Goal: Task Accomplishment & Management: Manage account settings

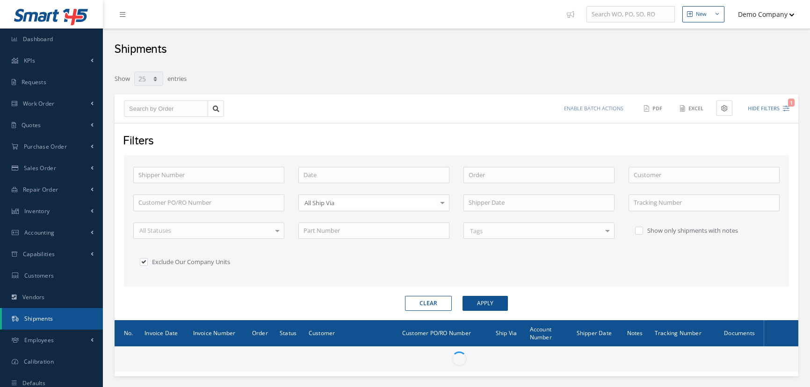
select select "25"
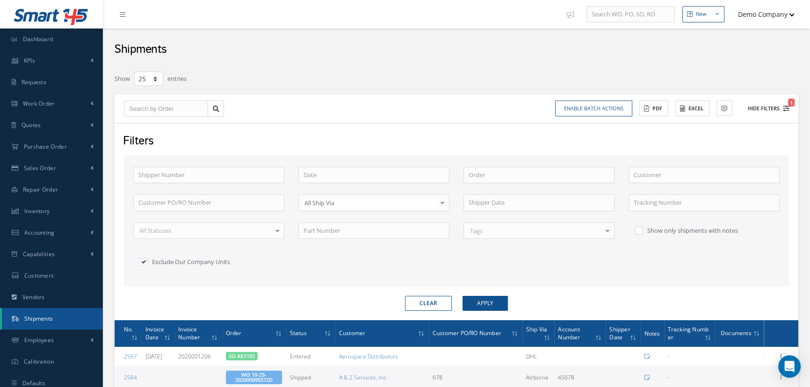
click at [766, 106] on button "Hide Filters 1" at bounding box center [765, 108] width 50 height 15
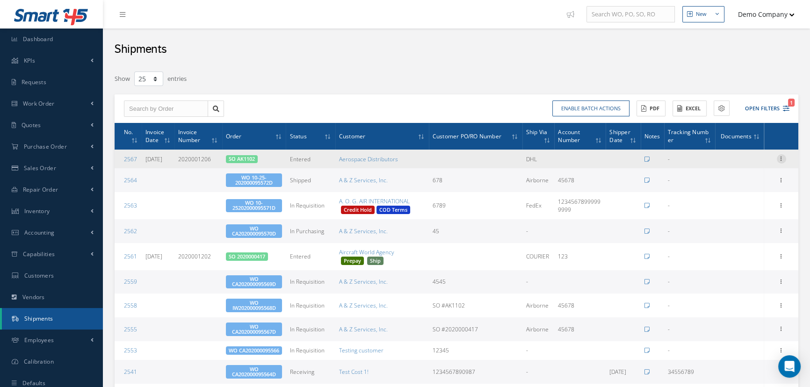
click at [781, 157] on icon at bounding box center [781, 157] width 9 height 7
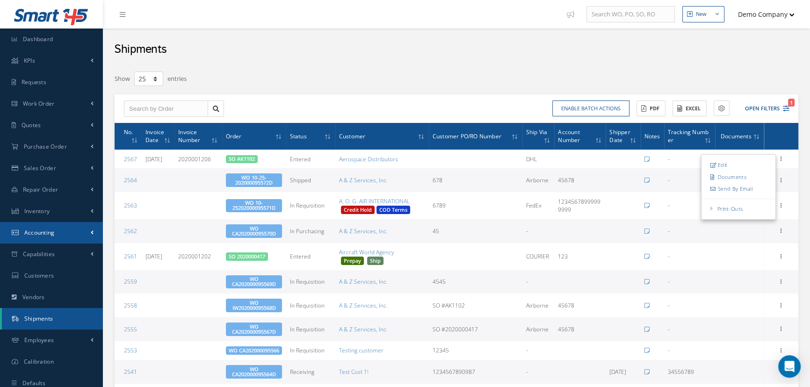
click at [78, 232] on link "Accounting" at bounding box center [51, 233] width 103 height 22
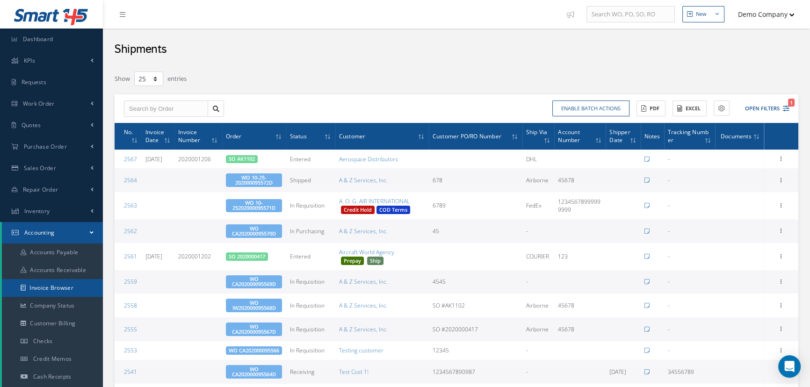
click at [74, 287] on link "Invoice Browser" at bounding box center [52, 288] width 101 height 18
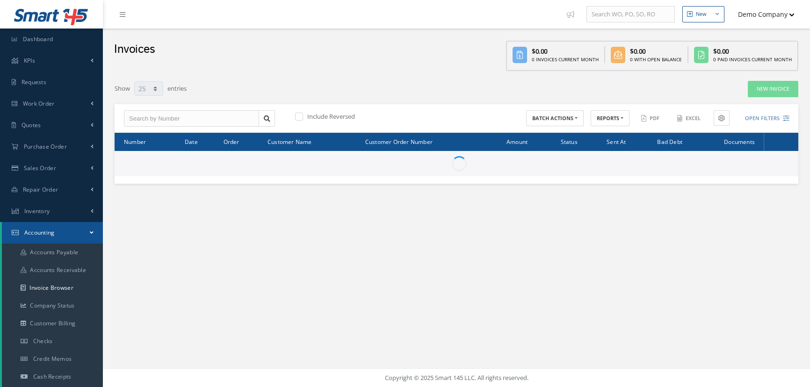
select select "25"
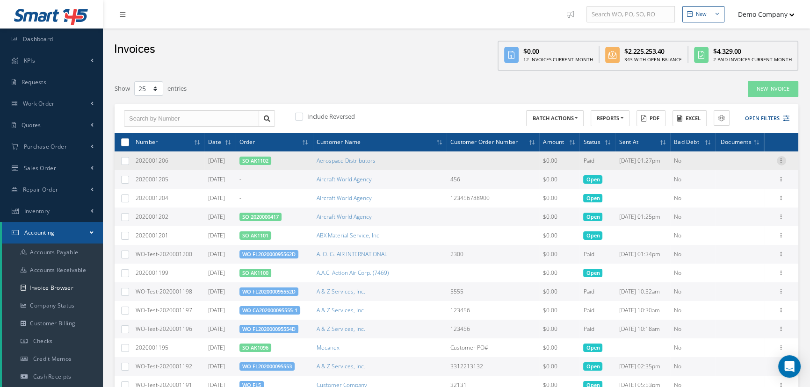
click at [784, 162] on icon at bounding box center [781, 159] width 9 height 7
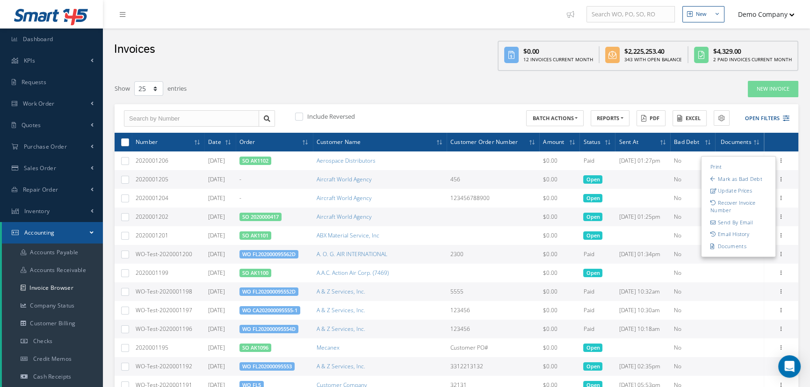
click at [450, 98] on div "Show 10 25 50 100 entries New Invoice Include Reversed BATCH ACTIONS Print sele…" at bounding box center [457, 376] width 684 height 592
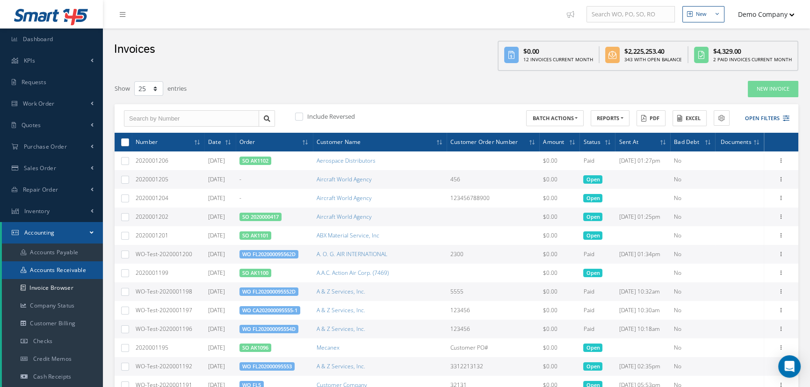
click at [57, 268] on link "Accounts Receivable" at bounding box center [52, 271] width 101 height 18
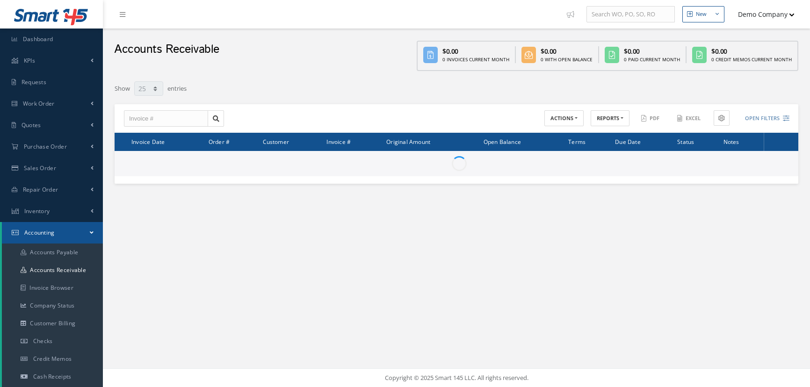
select select "25"
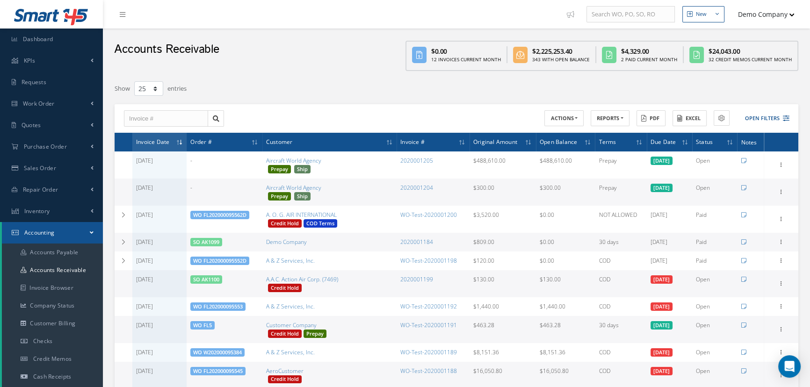
drag, startPoint x: 126, startPoint y: 242, endPoint x: 280, endPoint y: 248, distance: 154.5
click at [126, 242] on icon at bounding box center [123, 243] width 7 height 6
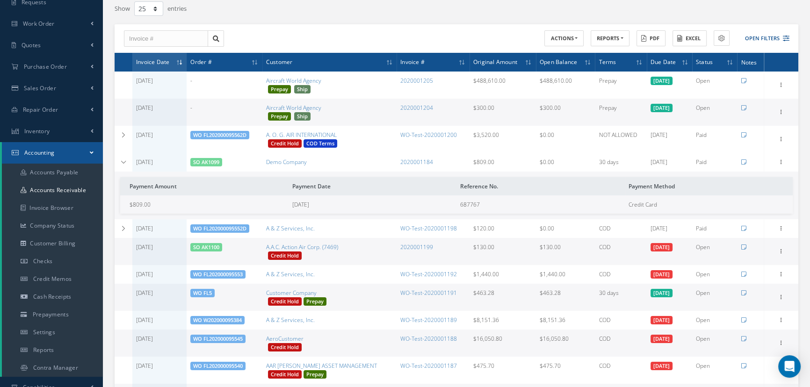
scroll to position [85, 0]
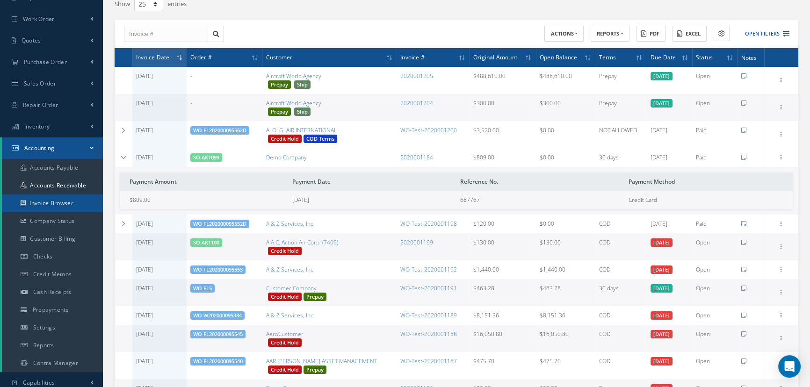
click at [65, 203] on link "Invoice Browser" at bounding box center [52, 204] width 101 height 18
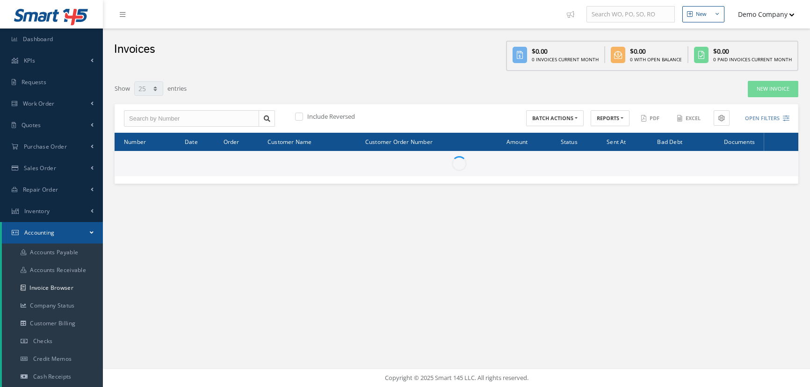
select select "25"
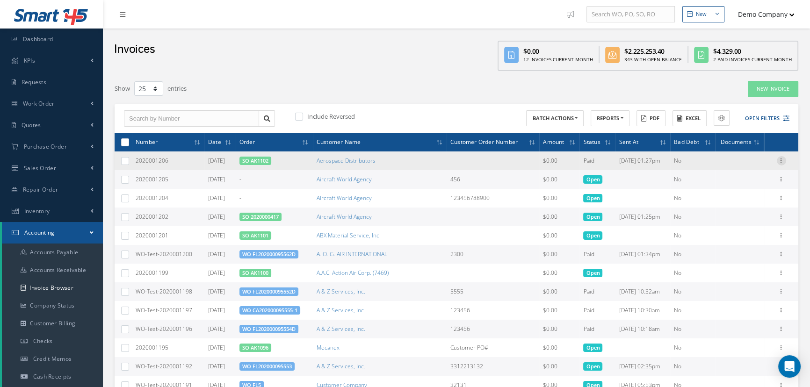
click at [783, 159] on icon at bounding box center [781, 159] width 9 height 7
drag, startPoint x: 173, startPoint y: 158, endPoint x: 132, endPoint y: 161, distance: 41.3
click at [132, 161] on td "2020001206" at bounding box center [168, 161] width 73 height 19
copy span "2020001206"
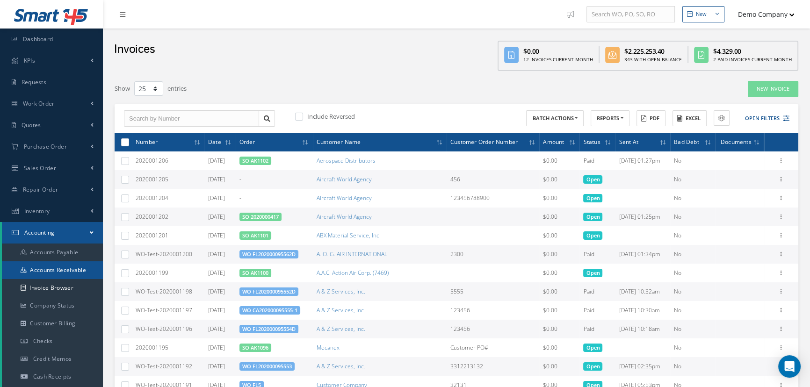
click at [75, 275] on link "Accounts Receivable" at bounding box center [52, 271] width 101 height 18
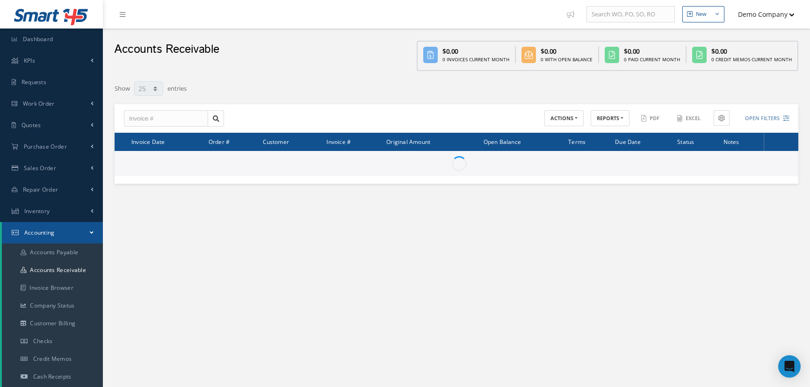
select select "25"
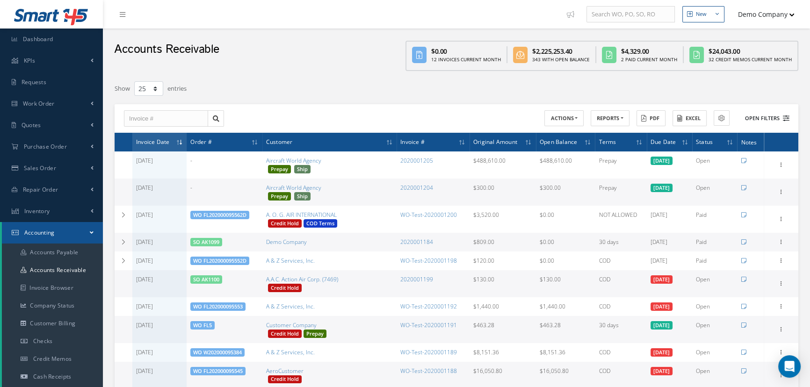
click at [776, 114] on button "Open Filters" at bounding box center [763, 118] width 53 height 15
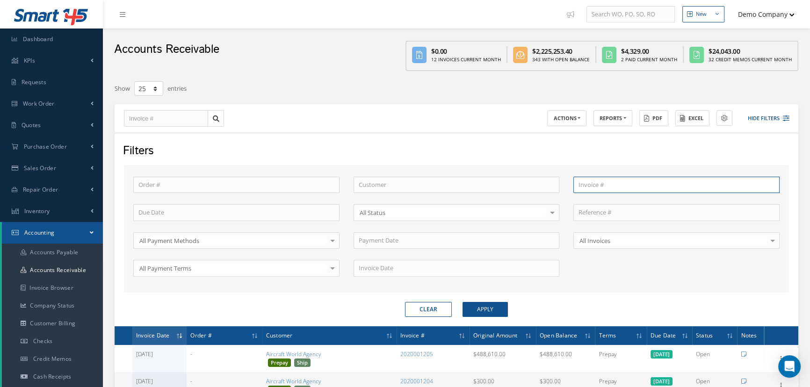
click at [619, 184] on input "text" at bounding box center [677, 185] width 206 height 17
paste input "2020001206"
type input "2020001206"
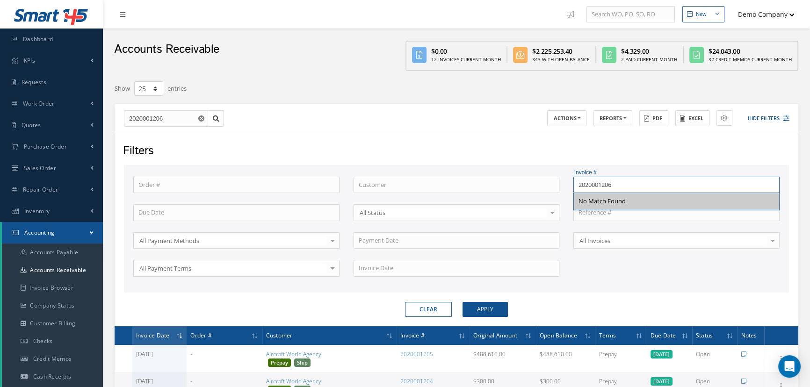
type input "2020001206"
click at [463, 302] on button "Apply" at bounding box center [485, 309] width 45 height 15
type input "No Match Found"
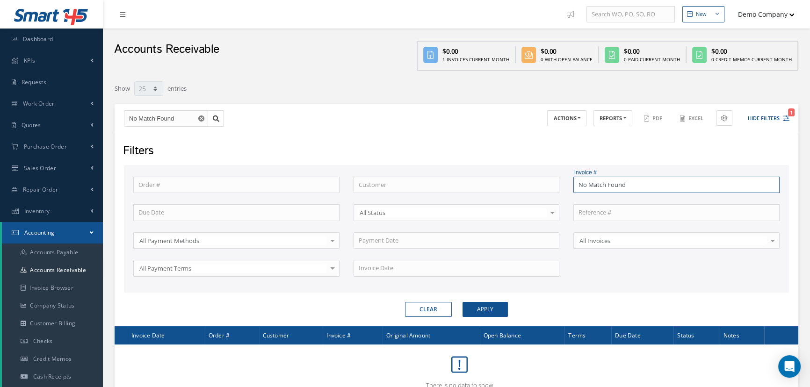
drag, startPoint x: 654, startPoint y: 177, endPoint x: 505, endPoint y: 182, distance: 148.4
click at [504, 186] on div "Order # Customer Invoice # No Match Found All Status All Status Open Paid Parti…" at bounding box center [456, 232] width 661 height 111
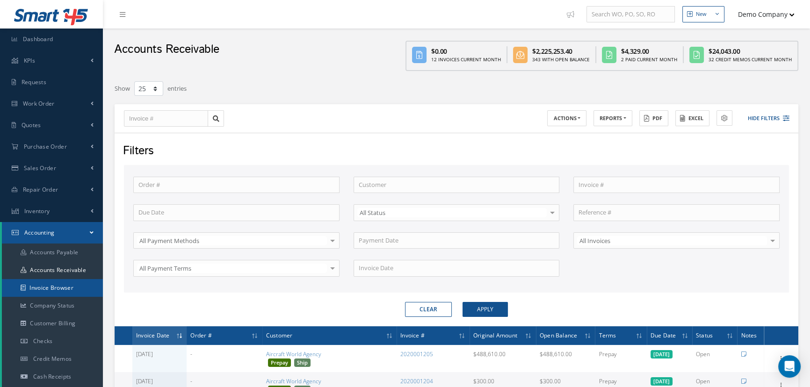
drag, startPoint x: 72, startPoint y: 285, endPoint x: 77, endPoint y: 285, distance: 5.1
click at [72, 285] on link "Invoice Browser" at bounding box center [52, 288] width 101 height 18
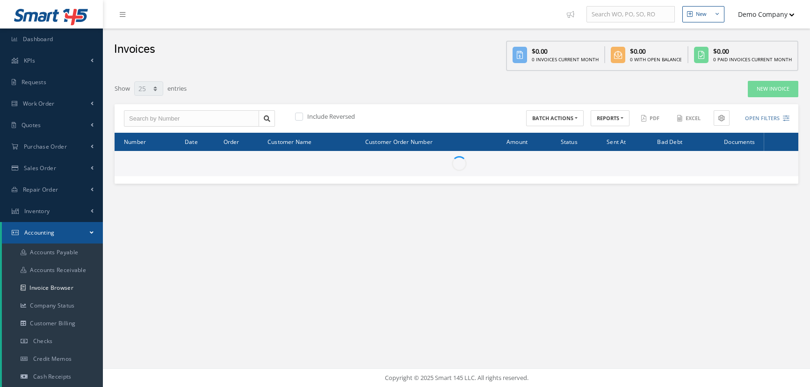
select select "25"
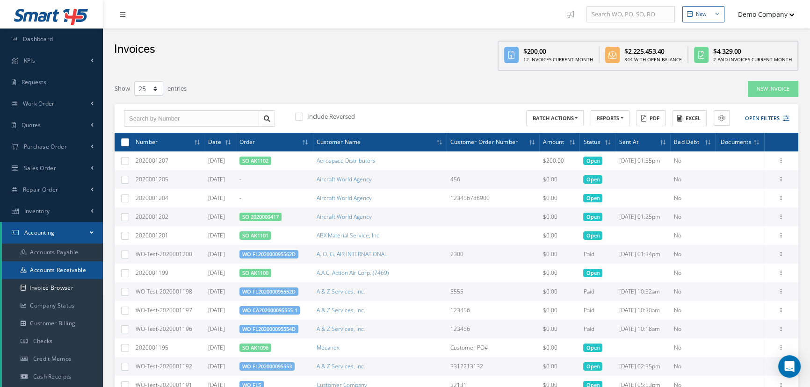
click at [72, 272] on link "Accounts Receivable" at bounding box center [52, 271] width 101 height 18
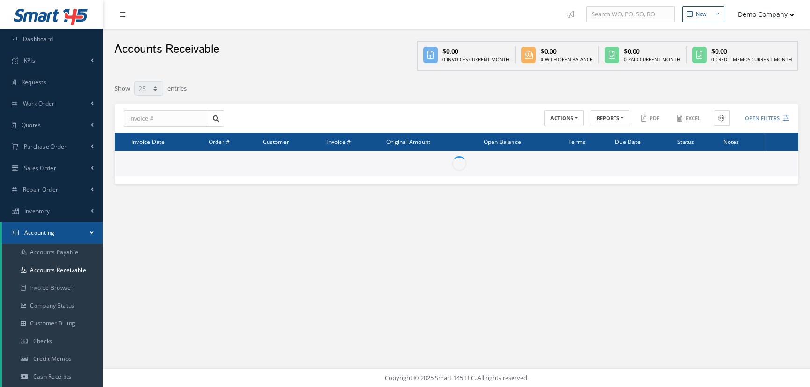
select select "25"
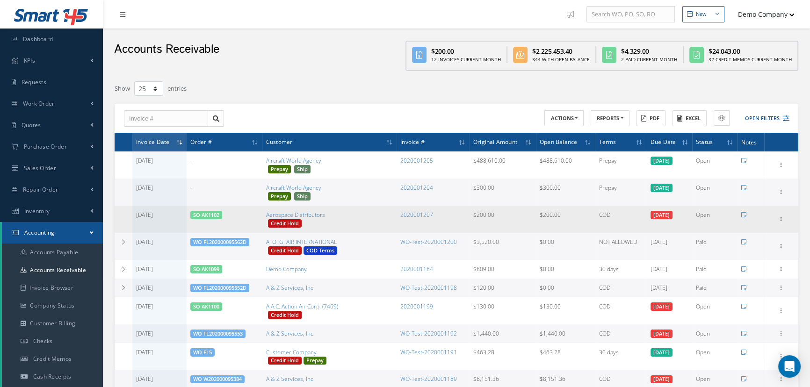
click at [118, 219] on td at bounding box center [124, 219] width 18 height 27
click at [779, 217] on icon at bounding box center [781, 218] width 9 height 7
drag, startPoint x: 403, startPoint y: 215, endPoint x: 431, endPoint y: 215, distance: 27.1
click at [431, 215] on td "2020001207" at bounding box center [433, 219] width 73 height 27
copy link "2020001207"
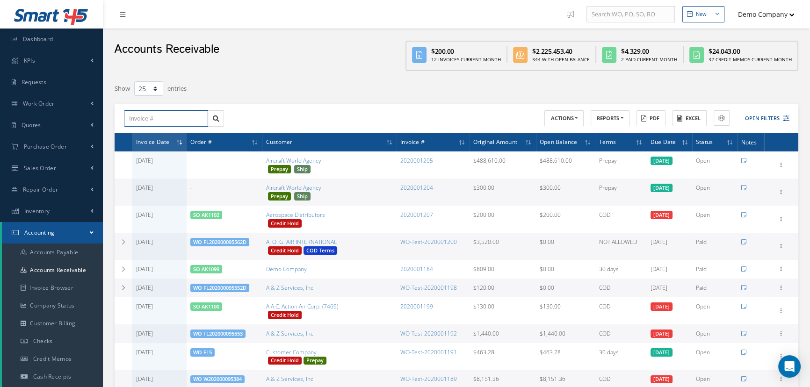
click at [155, 117] on input "text" at bounding box center [166, 118] width 84 height 17
paste input "2020001207"
type input "2020001207"
click at [182, 132] on div "2020001207" at bounding box center [166, 135] width 74 height 9
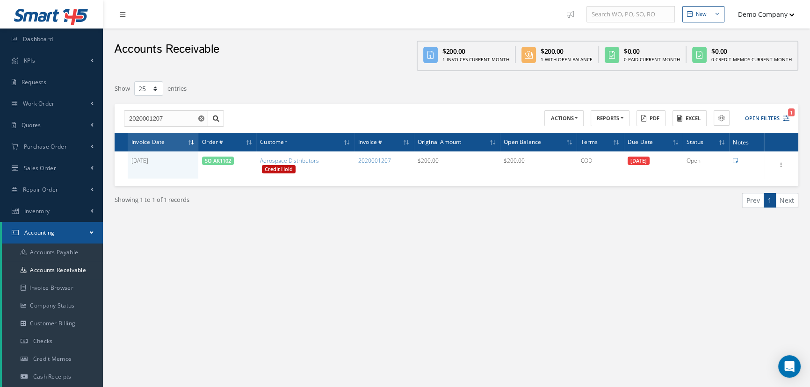
click at [370, 239] on div "Show 10 25 50 100 entries 2020001207 ACTIONS Receive Payments Receive Payments …" at bounding box center [456, 163] width 693 height 175
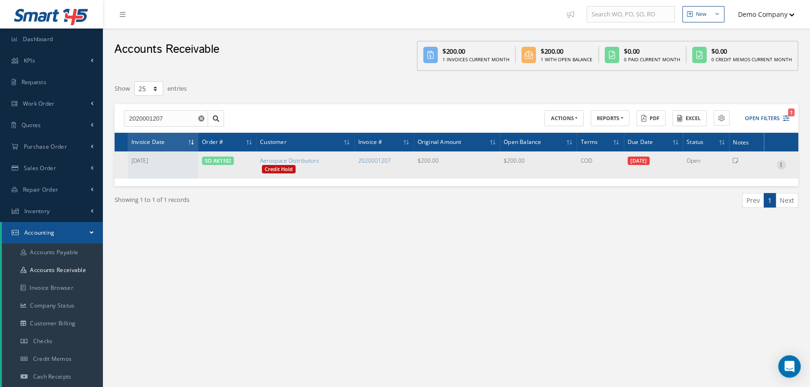
click at [779, 162] on icon at bounding box center [781, 164] width 9 height 7
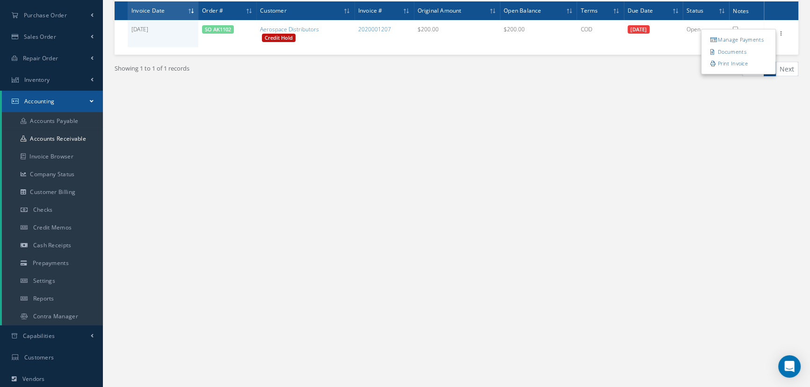
scroll to position [241, 0]
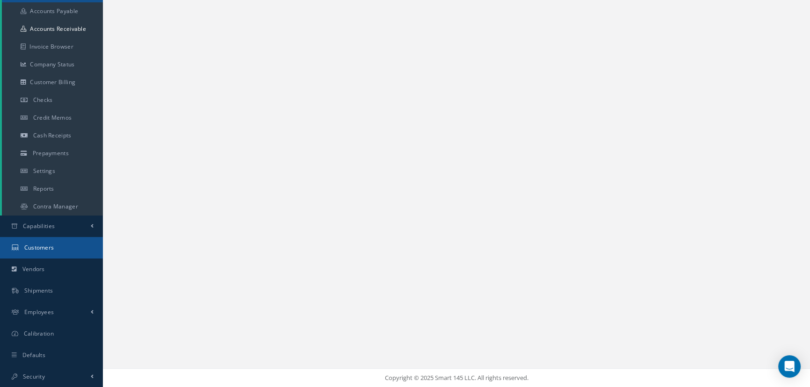
click at [49, 244] on span "Customers" at bounding box center [39, 248] width 30 height 8
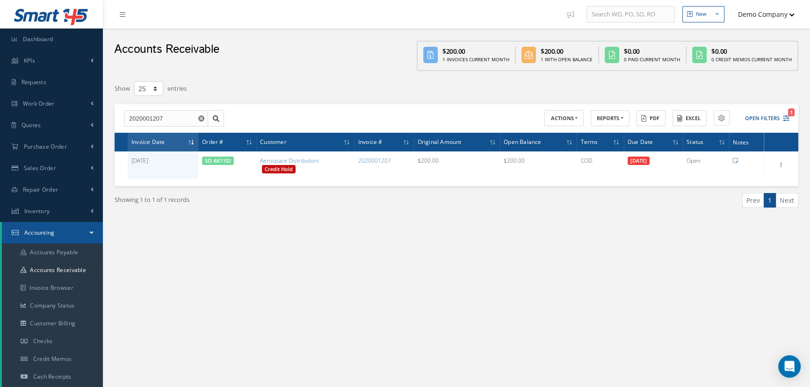
scroll to position [0, 0]
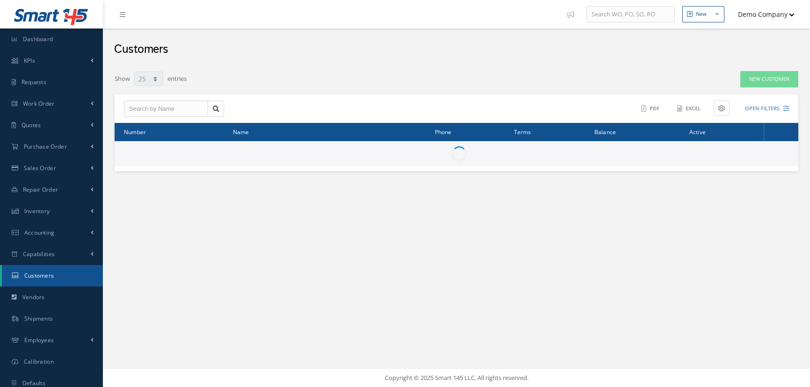
select select "25"
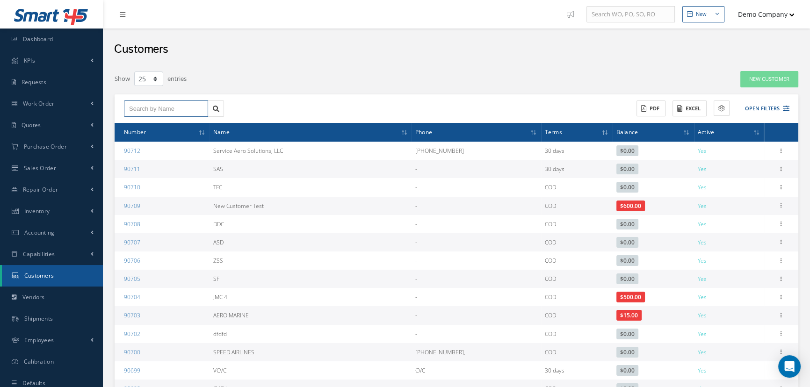
click at [164, 110] on input "text" at bounding box center [166, 109] width 84 height 17
click at [168, 110] on input "text" at bounding box center [166, 109] width 84 height 17
paste input "Aerospace Distributors"
type input "Aerospace Distributors"
click at [180, 126] on span "Aerospace Distributors" at bounding box center [157, 125] width 57 height 7
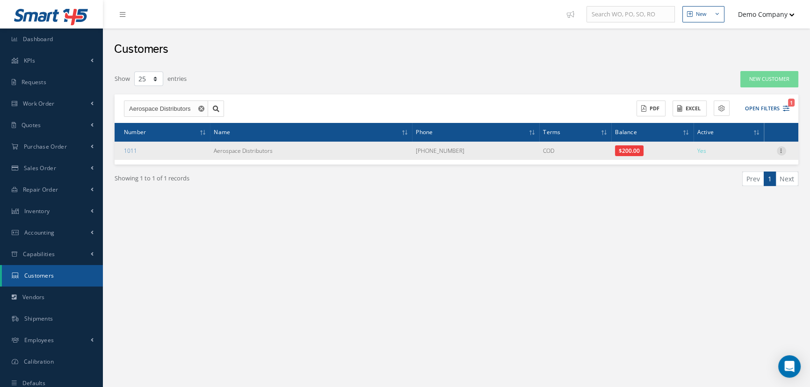
click at [782, 152] on icon at bounding box center [781, 149] width 9 height 7
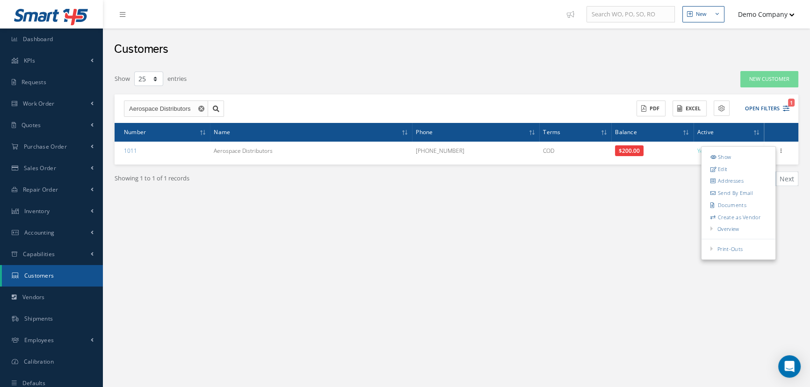
drag, startPoint x: 664, startPoint y: 264, endPoint x: 674, endPoint y: 289, distance: 26.5
click at [0, 0] on link "Current Statement" at bounding box center [0, 0] width 0 height 0
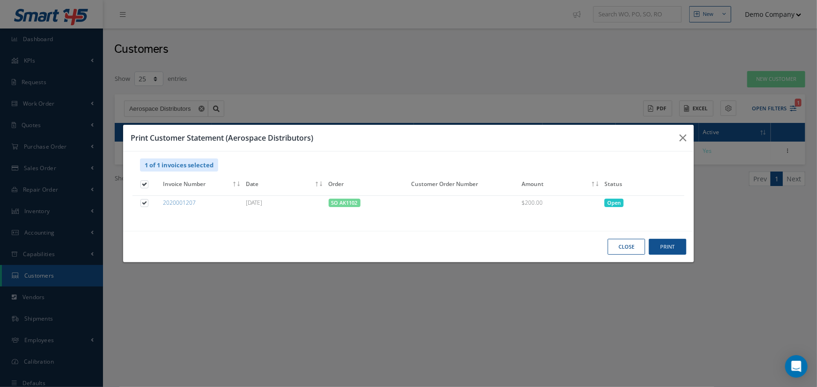
click at [148, 184] on label at bounding box center [149, 184] width 2 height 8
click at [144, 184] on input "checkbox" at bounding box center [145, 185] width 6 height 6
checkbox input "false"
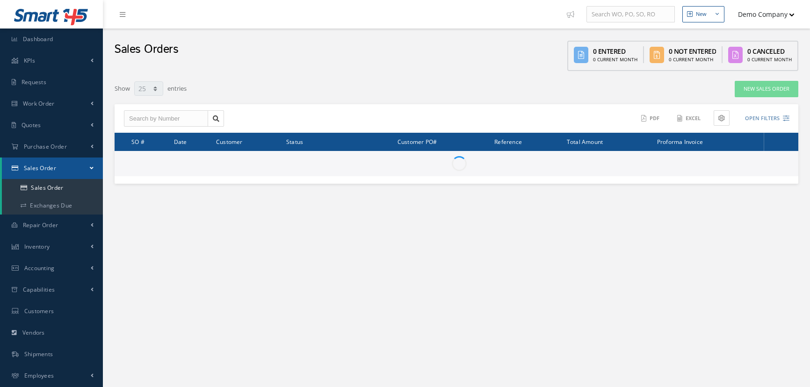
select select "25"
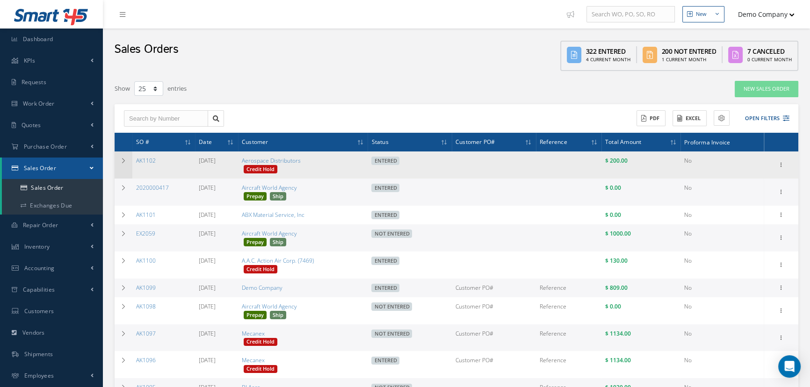
click at [120, 168] on td at bounding box center [124, 165] width 18 height 27
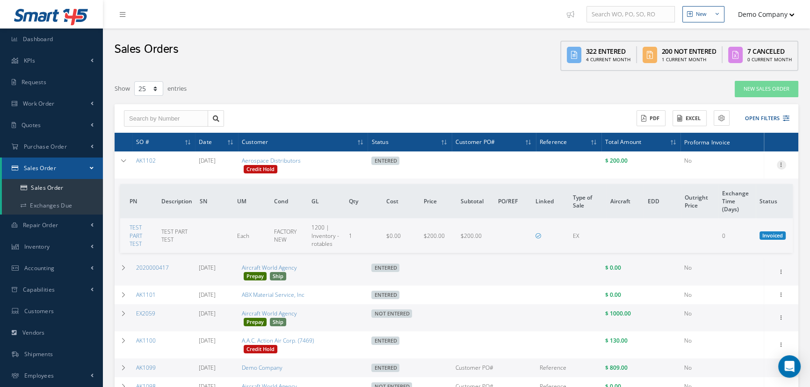
click at [783, 166] on icon at bounding box center [781, 164] width 9 height 7
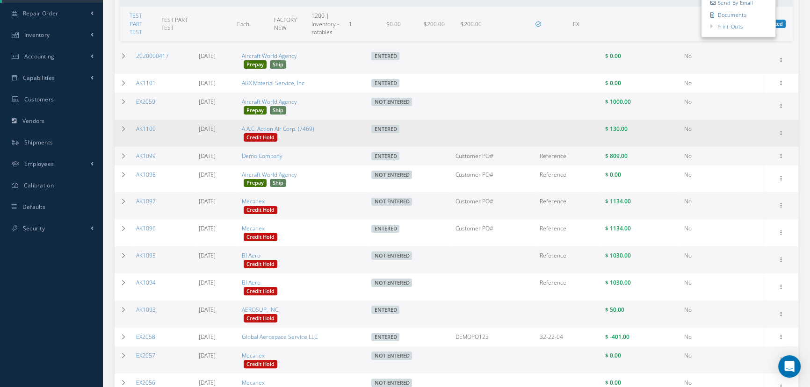
scroll to position [212, 0]
click at [785, 131] on icon at bounding box center [781, 131] width 9 height 7
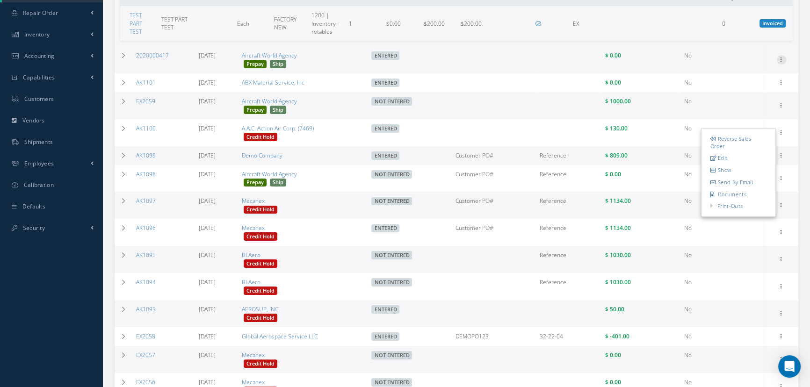
click at [783, 58] on icon at bounding box center [781, 58] width 9 height 7
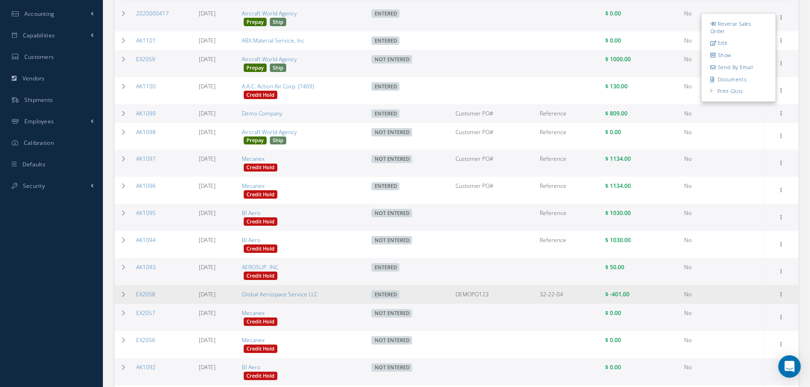
scroll to position [255, 0]
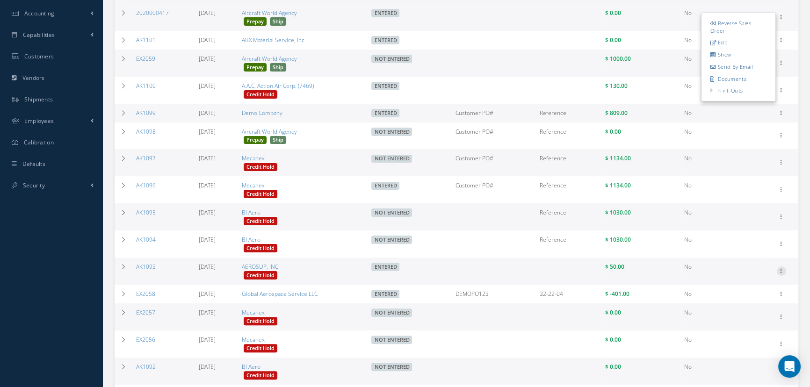
click at [781, 272] on icon at bounding box center [781, 270] width 9 height 7
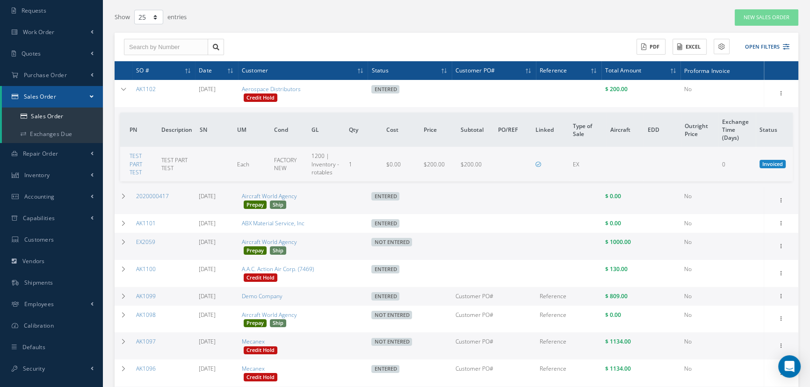
scroll to position [0, 0]
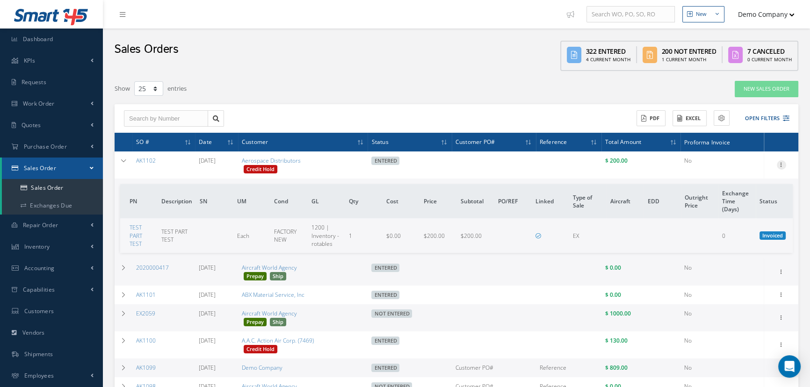
click at [784, 164] on icon at bounding box center [781, 164] width 9 height 7
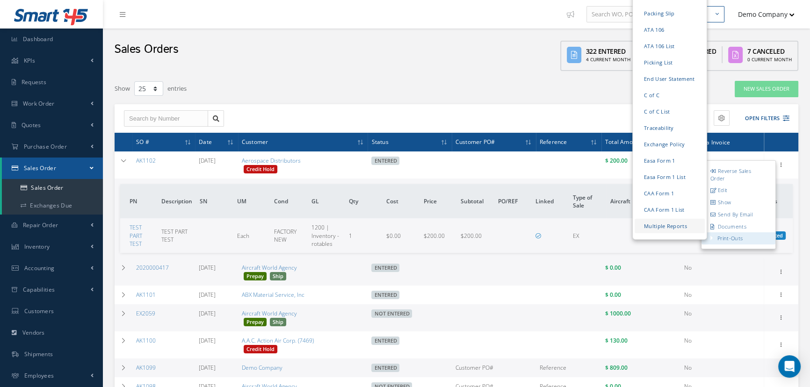
click at [689, 232] on link "Multiple Reports" at bounding box center [670, 226] width 70 height 15
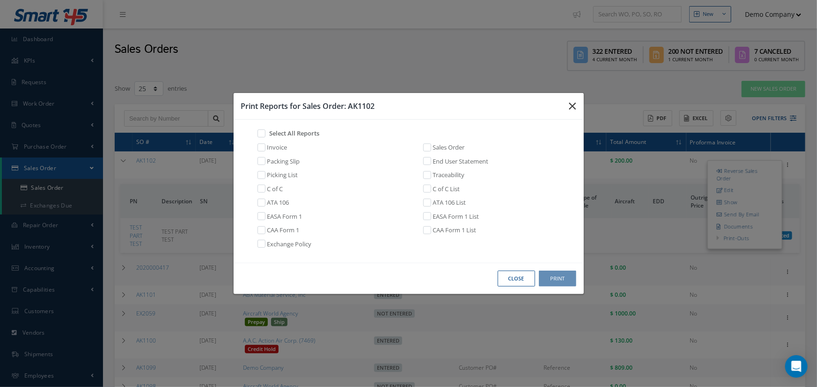
click at [569, 105] on icon "button" at bounding box center [572, 106] width 7 height 11
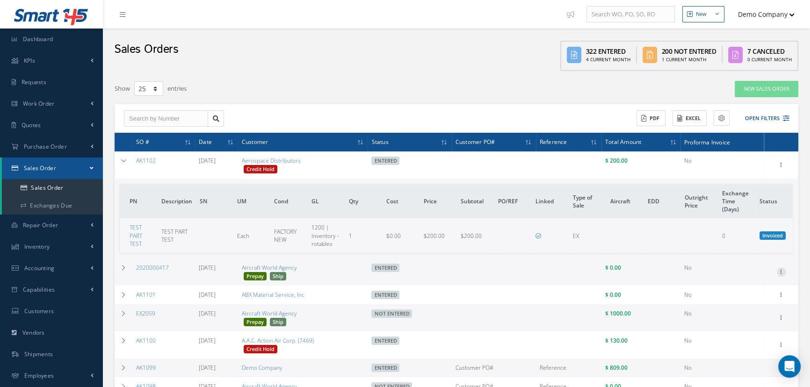
click at [781, 271] on icon at bounding box center [781, 271] width 9 height 7
drag, startPoint x: 784, startPoint y: 162, endPoint x: 781, endPoint y: 166, distance: 5.0
click at [784, 162] on icon at bounding box center [781, 164] width 9 height 7
click at [119, 268] on td at bounding box center [124, 272] width 18 height 27
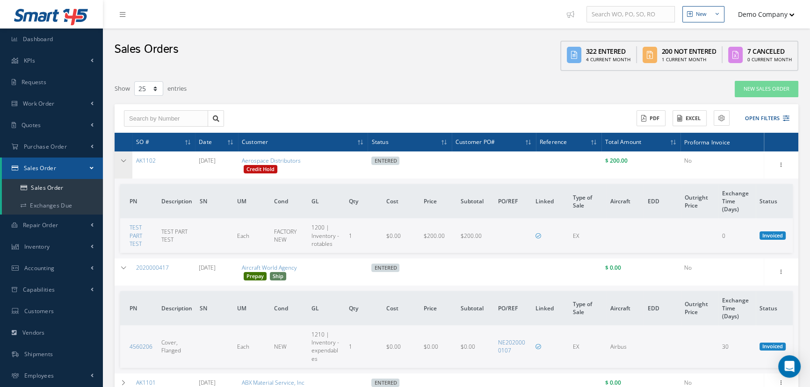
click at [122, 166] on td at bounding box center [124, 165] width 18 height 27
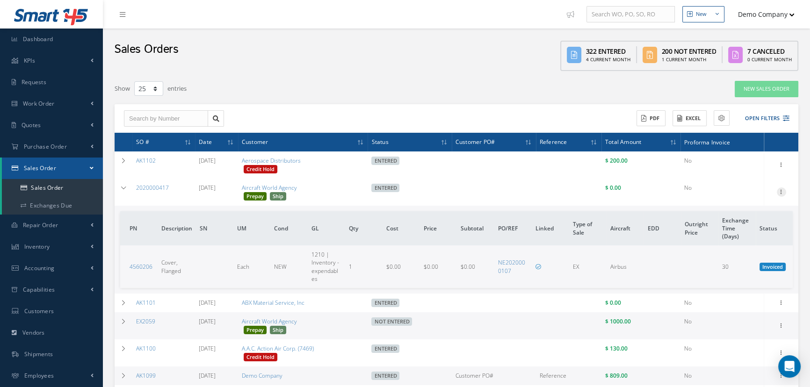
click at [781, 193] on icon at bounding box center [781, 191] width 9 height 7
click at [120, 186] on icon at bounding box center [123, 188] width 7 height 6
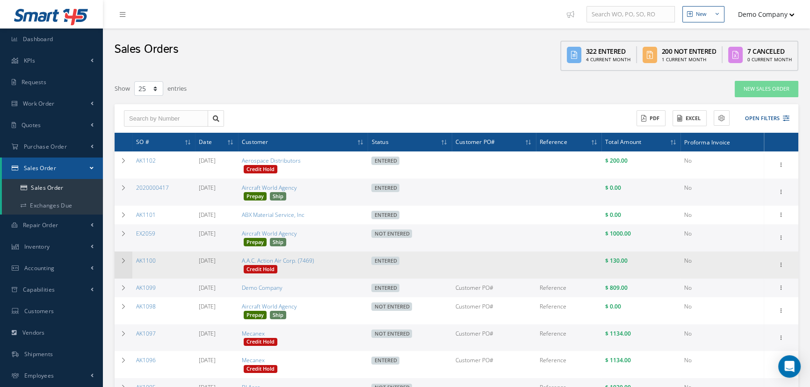
drag, startPoint x: 119, startPoint y: 263, endPoint x: 253, endPoint y: 282, distance: 135.1
click at [119, 263] on td at bounding box center [124, 265] width 18 height 27
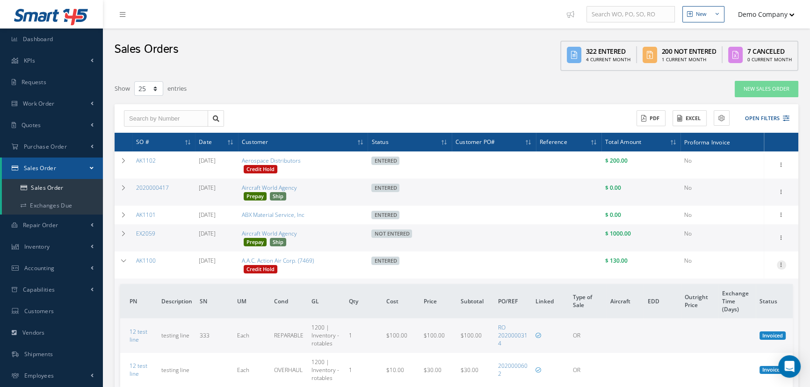
click at [779, 264] on icon at bounding box center [781, 264] width 9 height 7
click at [779, 238] on icon at bounding box center [781, 237] width 9 height 7
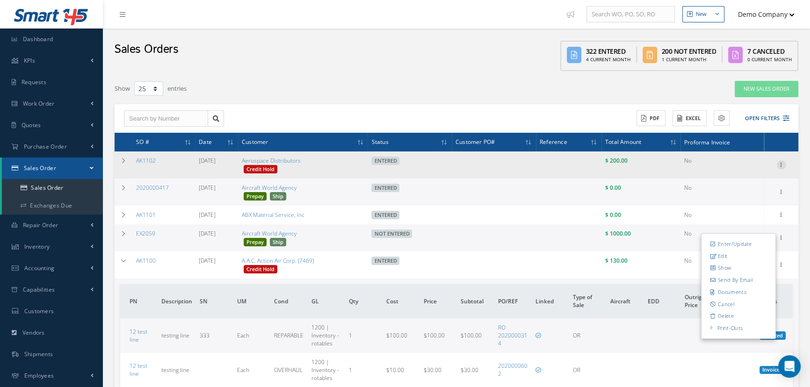
click at [778, 159] on td "Reverse Sales Order Edit Show Send By Email Documents Print-Outs Sales Order In…" at bounding box center [782, 165] width 34 height 27
click at [782, 164] on icon at bounding box center [781, 164] width 9 height 7
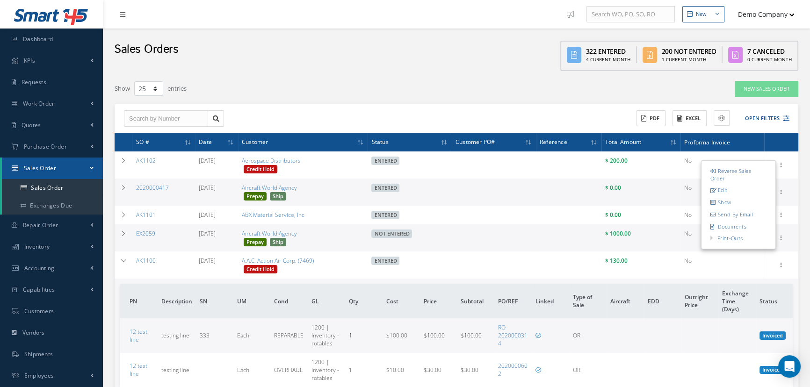
click at [728, 178] on link "Reverse Sales Order" at bounding box center [739, 174] width 74 height 19
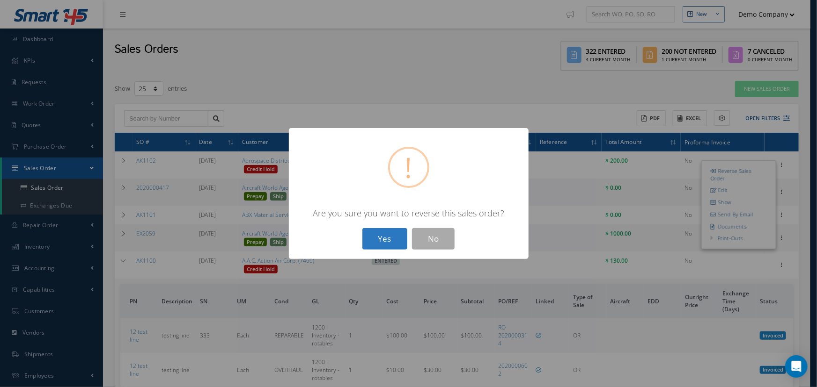
click at [382, 243] on button "Yes" at bounding box center [384, 239] width 45 height 22
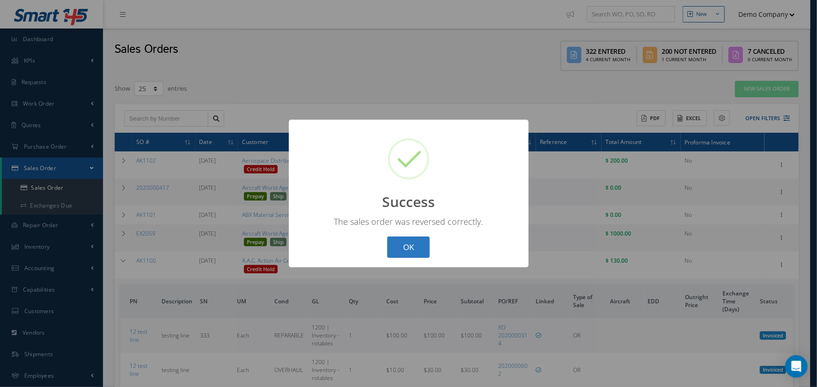
click at [417, 246] on button "OK" at bounding box center [408, 248] width 43 height 22
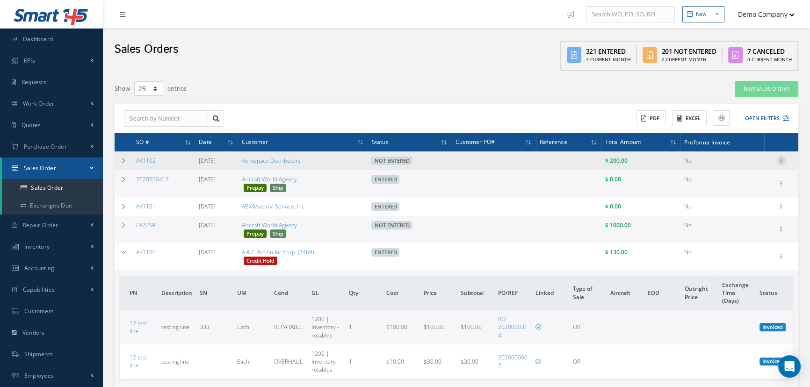
click at [781, 163] on icon at bounding box center [781, 159] width 9 height 7
click at [749, 167] on link "Enter/Update" at bounding box center [739, 167] width 74 height 12
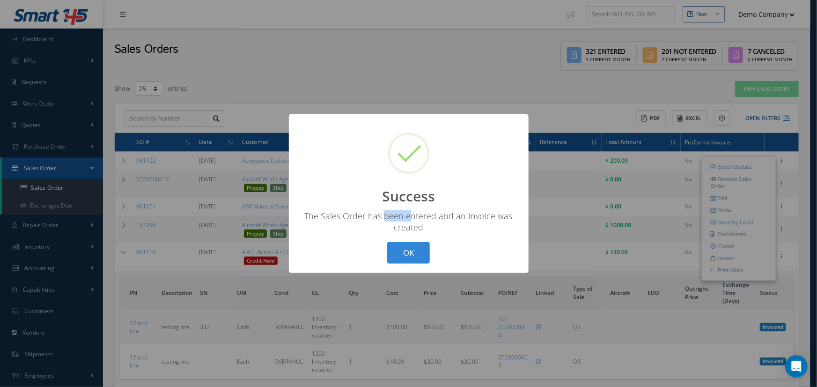
drag, startPoint x: 386, startPoint y: 216, endPoint x: 442, endPoint y: 217, distance: 56.2
click at [442, 217] on div "The Sales Order has been entered and an Invoice was created" at bounding box center [408, 222] width 221 height 22
click at [420, 253] on button "OK" at bounding box center [408, 253] width 43 height 22
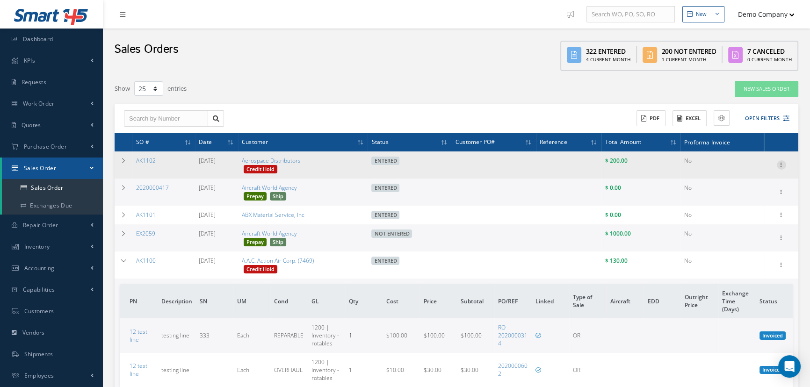
click at [780, 166] on icon at bounding box center [781, 164] width 9 height 7
click at [758, 172] on link "Reverse Sales Order" at bounding box center [739, 174] width 74 height 19
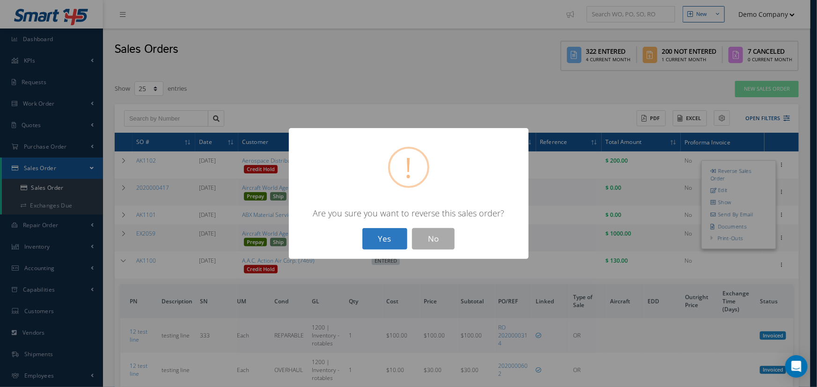
click at [378, 237] on button "Yes" at bounding box center [384, 239] width 45 height 22
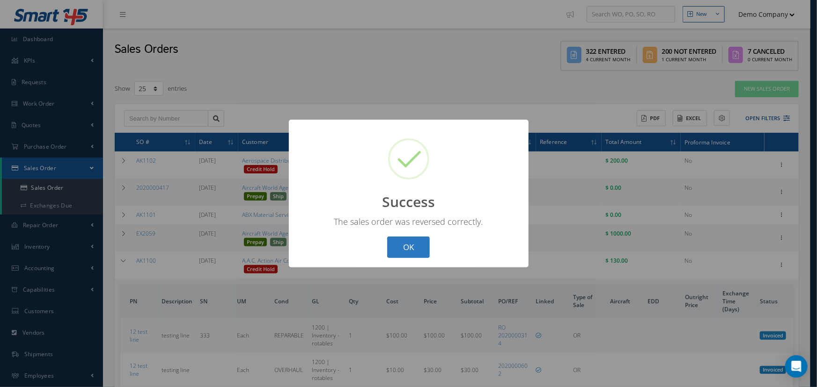
click at [407, 242] on button "OK" at bounding box center [408, 248] width 43 height 22
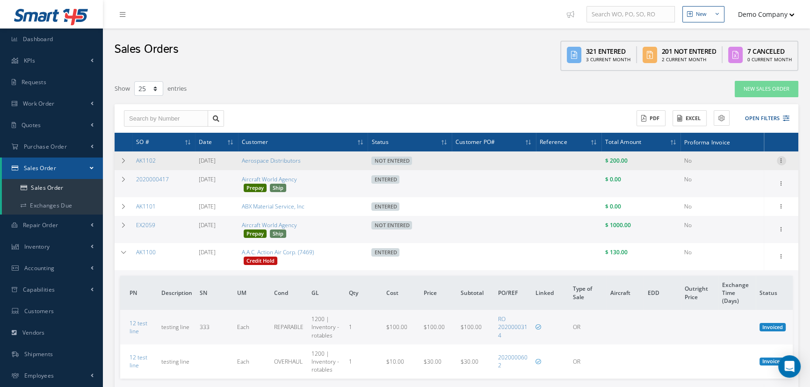
click at [782, 163] on icon at bounding box center [781, 159] width 9 height 7
click at [746, 181] on link "Edit" at bounding box center [739, 179] width 74 height 12
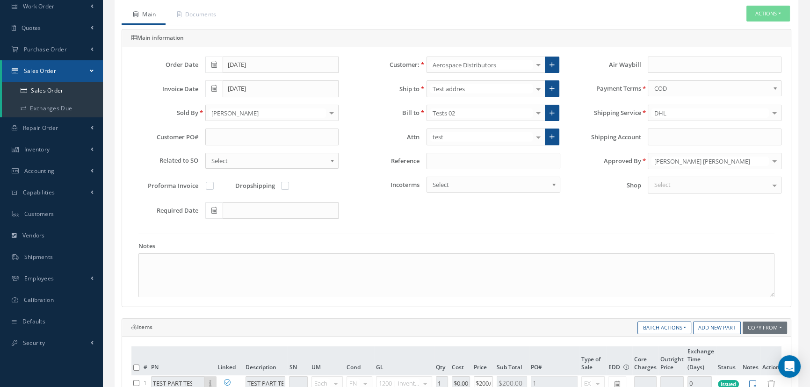
scroll to position [170, 0]
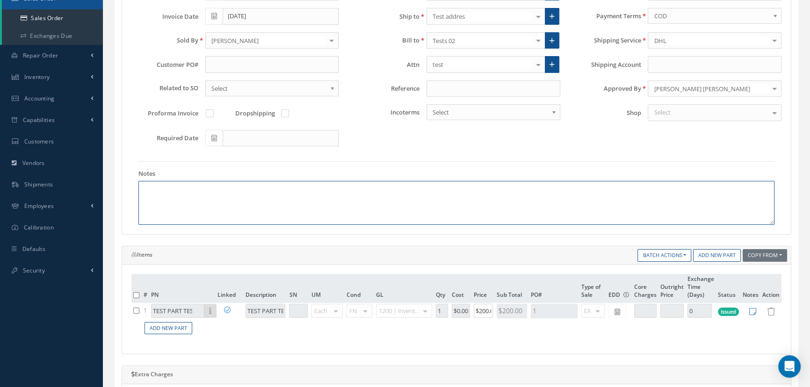
click at [256, 220] on textarea at bounding box center [457, 203] width 636 height 44
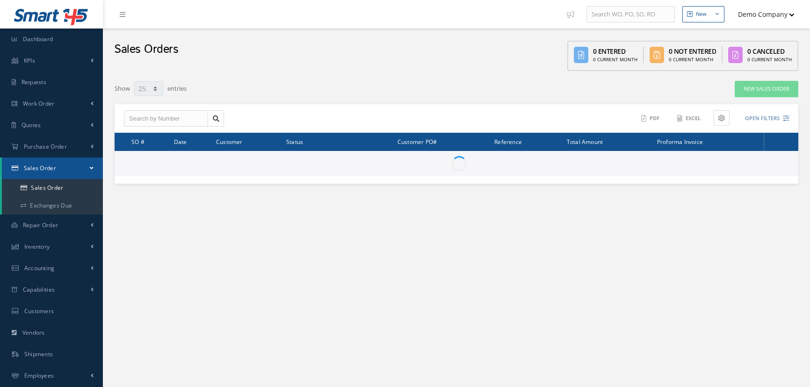
select select "25"
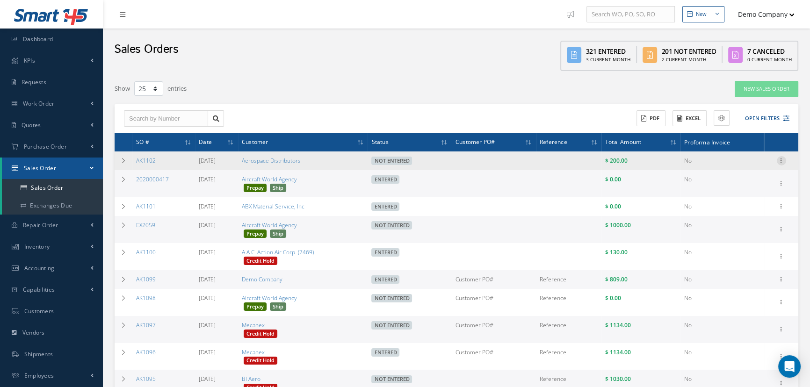
click at [782, 159] on icon at bounding box center [781, 159] width 9 height 7
click at [747, 161] on link "Enter/Update" at bounding box center [739, 167] width 74 height 12
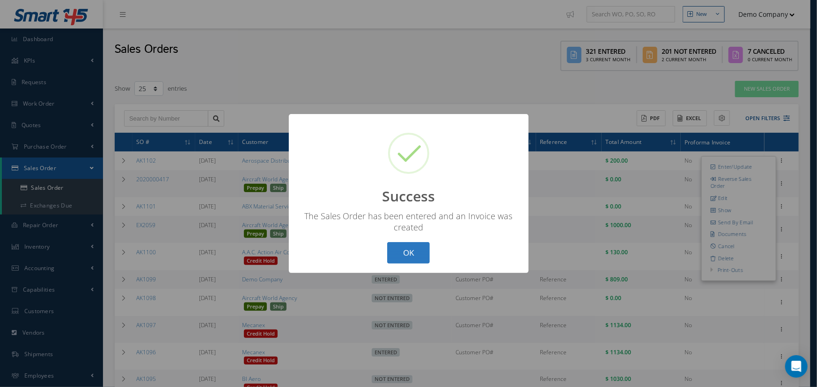
click at [409, 255] on button "OK" at bounding box center [408, 253] width 43 height 22
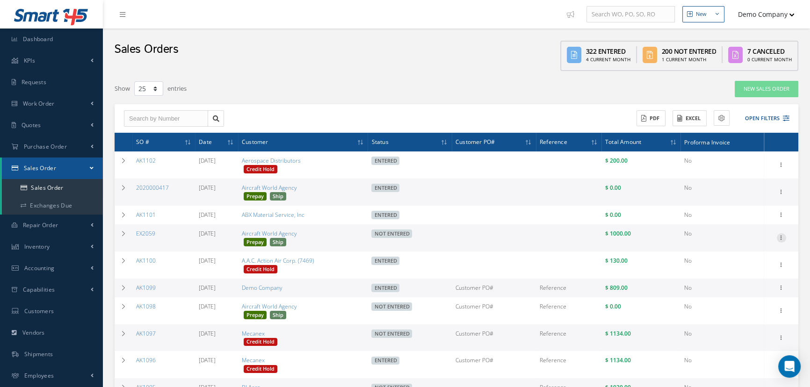
click at [777, 237] on icon at bounding box center [781, 237] width 9 height 7
click at [749, 247] on link "Enter/Update" at bounding box center [739, 244] width 74 height 12
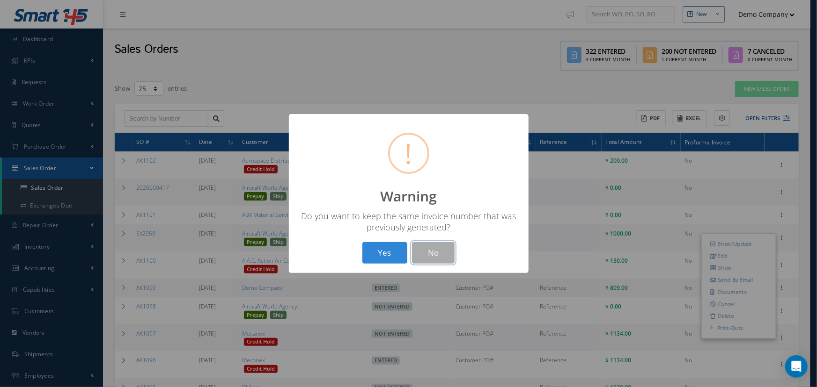
drag, startPoint x: 435, startPoint y: 253, endPoint x: 350, endPoint y: 127, distance: 151.7
click at [435, 253] on button "No" at bounding box center [433, 253] width 43 height 22
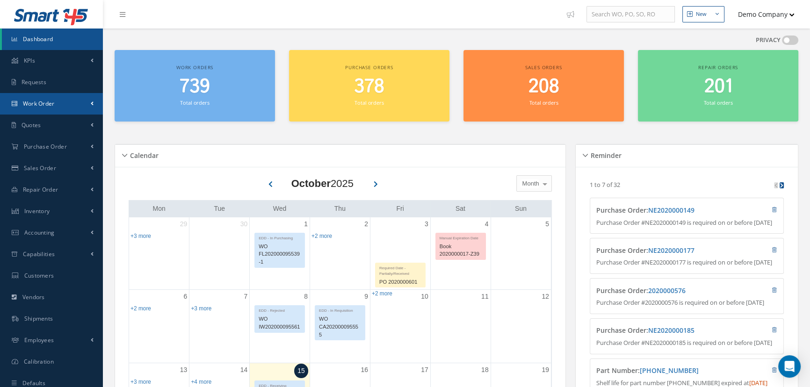
click at [75, 102] on link "Work Order" at bounding box center [51, 104] width 103 height 22
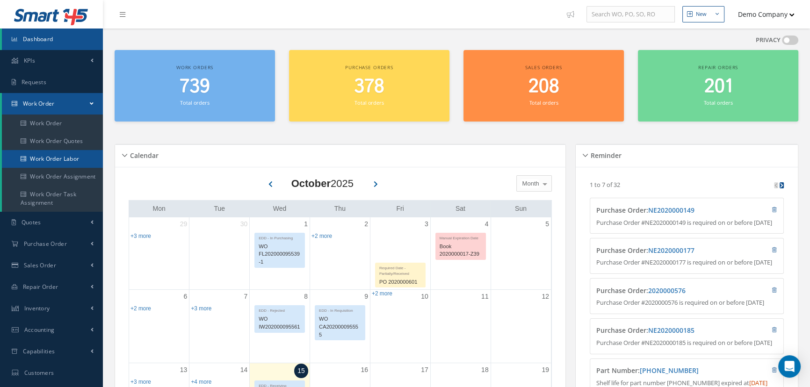
click at [70, 156] on link "Work Order Labor" at bounding box center [52, 159] width 101 height 18
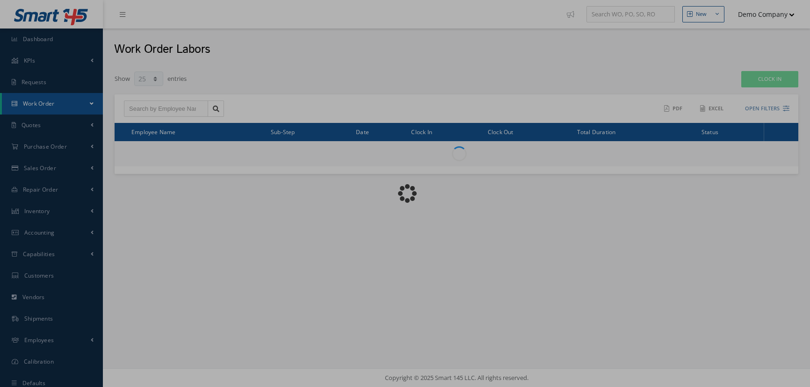
select select "25"
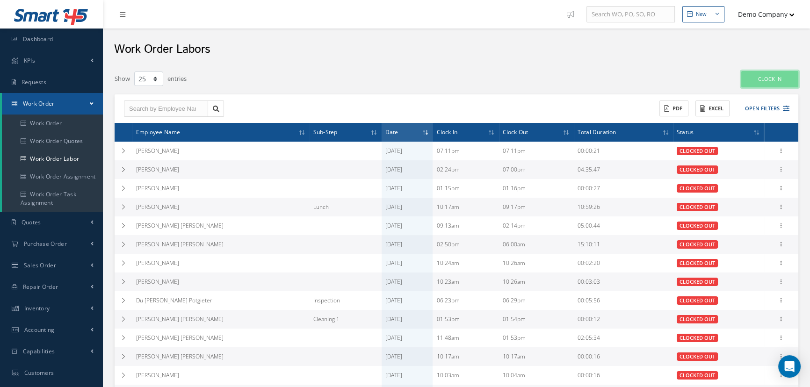
click at [776, 79] on button "Clock In" at bounding box center [770, 79] width 57 height 16
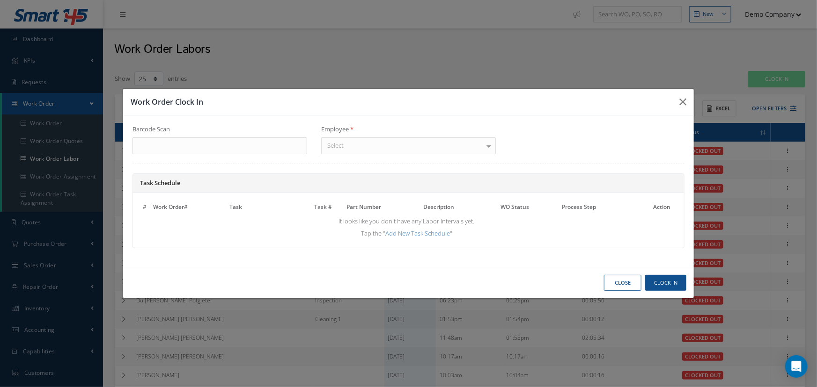
click at [394, 149] on div "Select" at bounding box center [408, 146] width 175 height 17
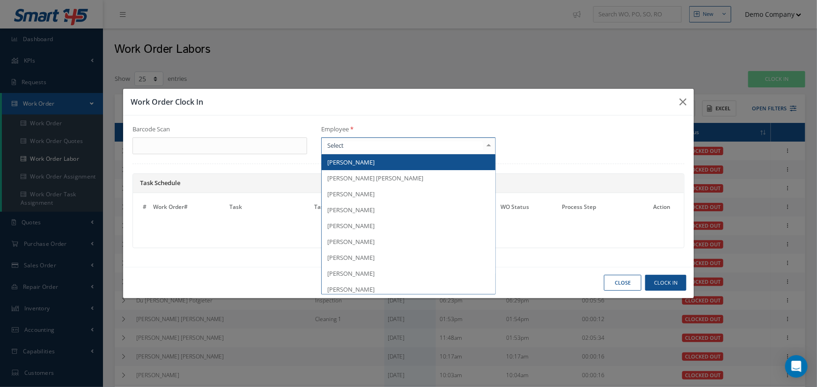
click at [505, 132] on div "Barcode Scan Employee Adam Nemenyi Adell Shaniya Turcotte Adriana Barroso Aivar…" at bounding box center [408, 139] width 566 height 29
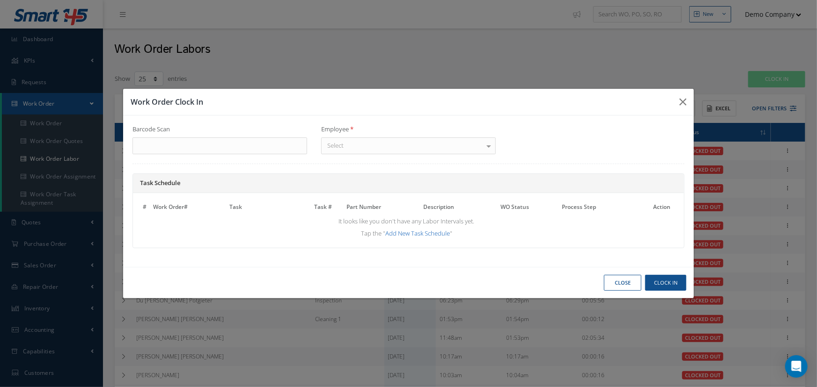
click at [416, 234] on link "Add New Task Schedule" at bounding box center [417, 233] width 65 height 8
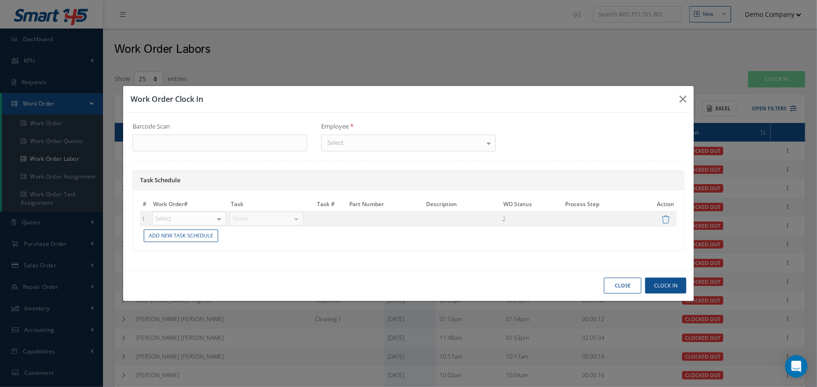
drag, startPoint x: 165, startPoint y: 220, endPoint x: 205, endPoint y: 251, distance: 50.8
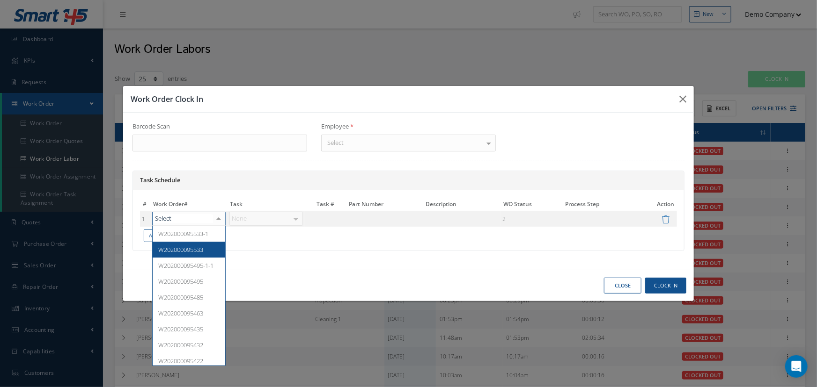
click at [206, 252] on span "W202000095533" at bounding box center [189, 250] width 72 height 16
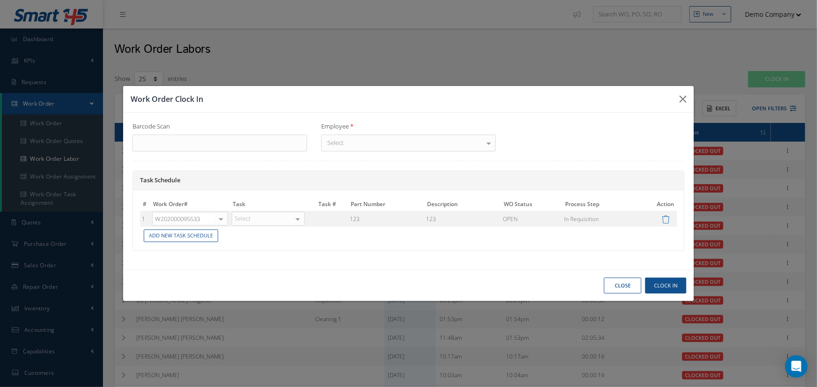
drag, startPoint x: 265, startPoint y: 219, endPoint x: 266, endPoint y: 224, distance: 5.2
click at [265, 219] on div "Select" at bounding box center [268, 219] width 73 height 14
drag, startPoint x: 260, startPoint y: 262, endPoint x: 268, endPoint y: 258, distance: 9.2
click at [259, 262] on span "3 - testing" at bounding box center [251, 266] width 26 height 8
click at [671, 281] on button "Clock In" at bounding box center [665, 286] width 41 height 16
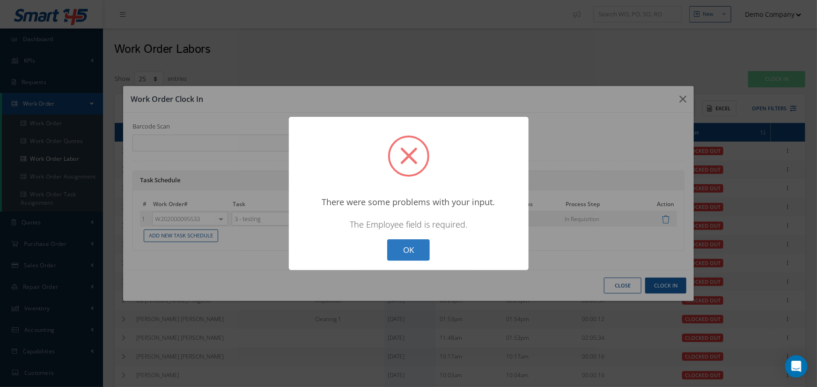
click at [401, 243] on button "OK" at bounding box center [408, 251] width 43 height 22
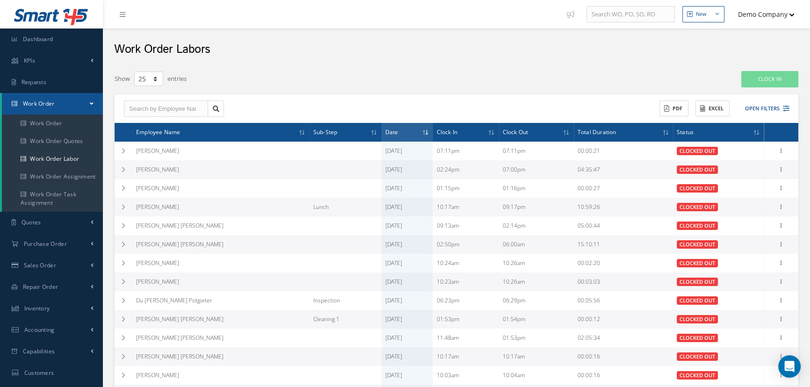
scroll to position [42, 0]
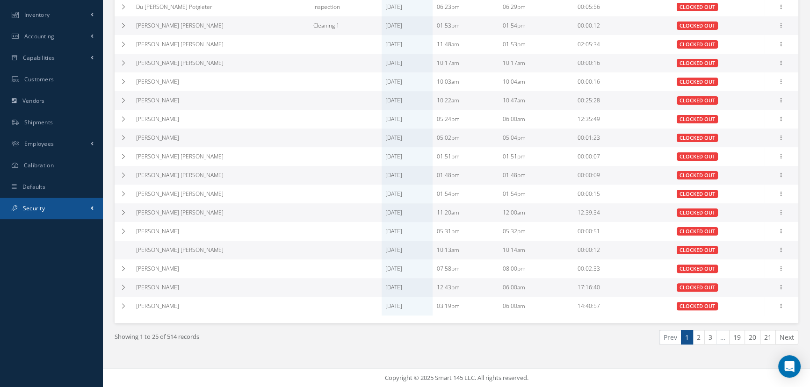
drag, startPoint x: 64, startPoint y: 197, endPoint x: 84, endPoint y: 215, distance: 27.2
click at [64, 198] on link "Security" at bounding box center [51, 209] width 103 height 22
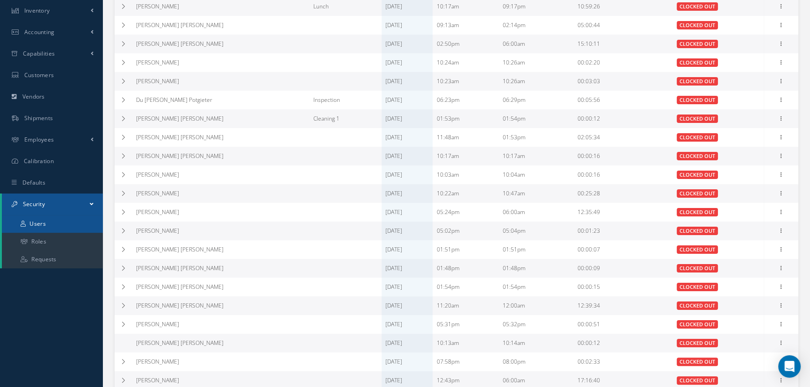
scroll to position [200, 0]
click at [66, 244] on link "Roles" at bounding box center [52, 243] width 101 height 18
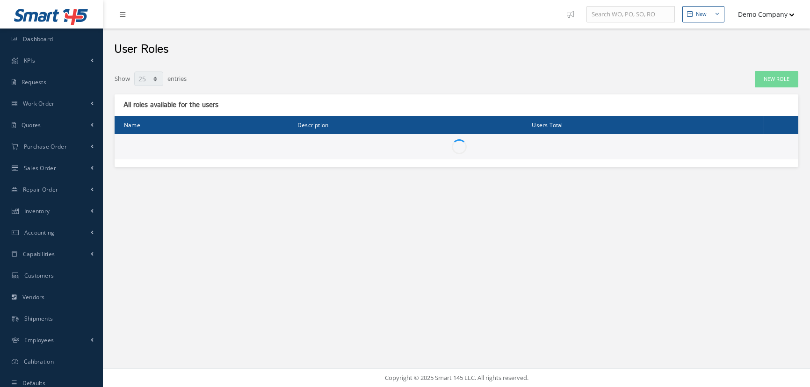
select select "25"
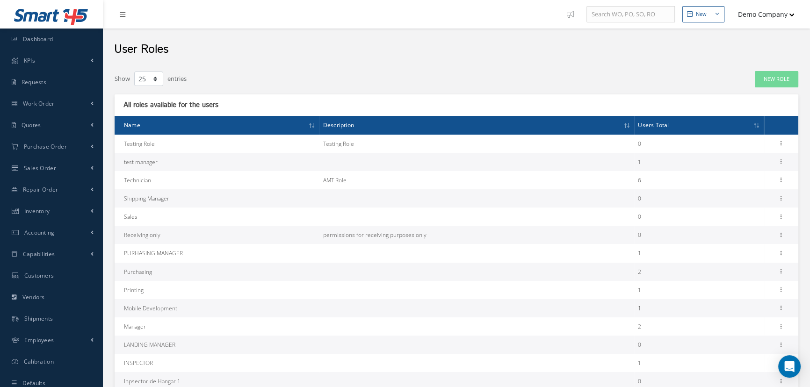
click at [757, 18] on button "Demo Company" at bounding box center [763, 14] width 66 height 18
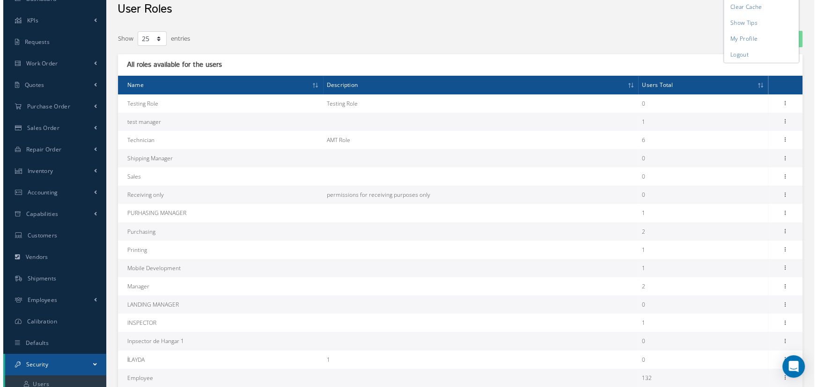
scroll to position [85, 0]
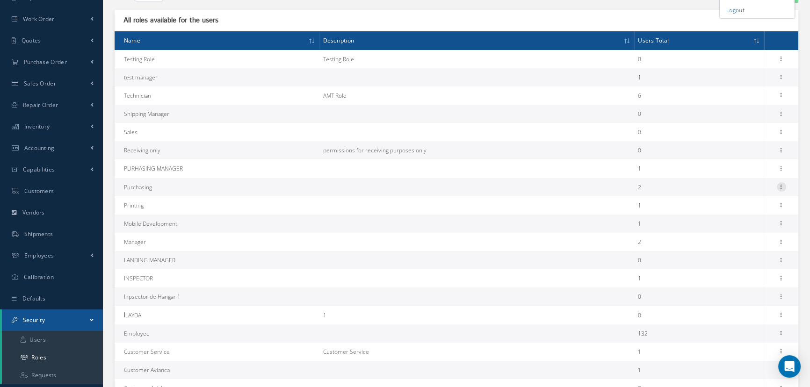
click at [784, 187] on icon at bounding box center [781, 185] width 9 height 7
click at [743, 204] on link "Permissions" at bounding box center [739, 205] width 74 height 12
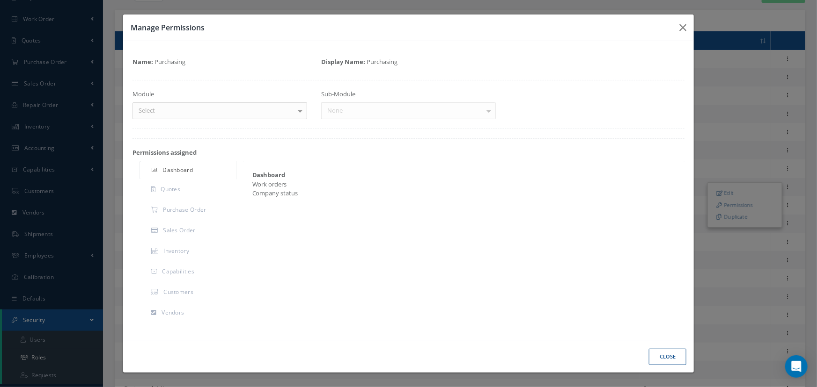
click at [168, 113] on div "Select" at bounding box center [219, 110] width 175 height 17
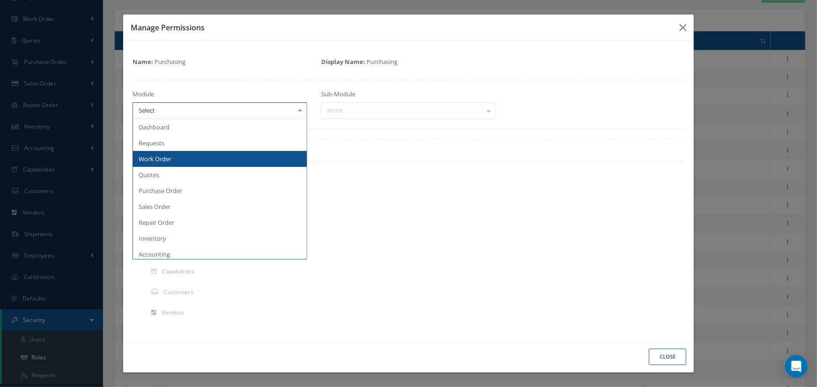
click at [168, 155] on span "Work Order" at bounding box center [155, 159] width 33 height 8
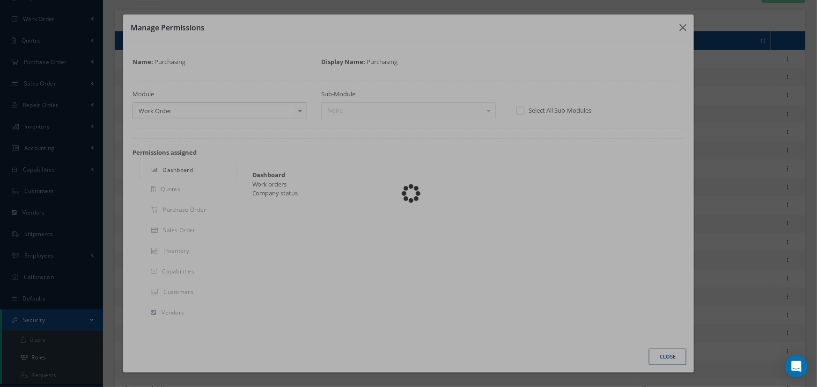
click at [409, 194] on div "Loading…" at bounding box center [409, 194] width 0 height 0
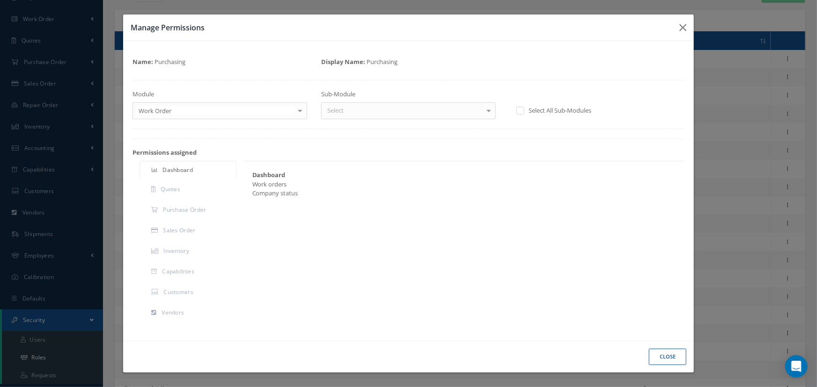
click at [393, 108] on div "Select" at bounding box center [408, 110] width 175 height 17
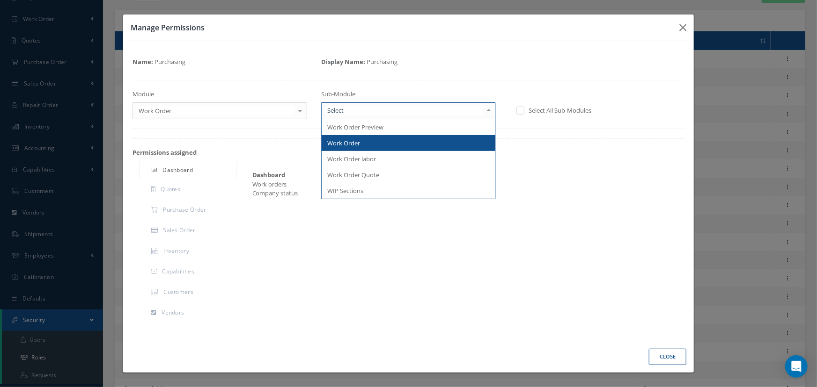
drag, startPoint x: 358, startPoint y: 139, endPoint x: 499, endPoint y: 147, distance: 141.6
click at [358, 139] on span "Work Order" at bounding box center [408, 143] width 174 height 16
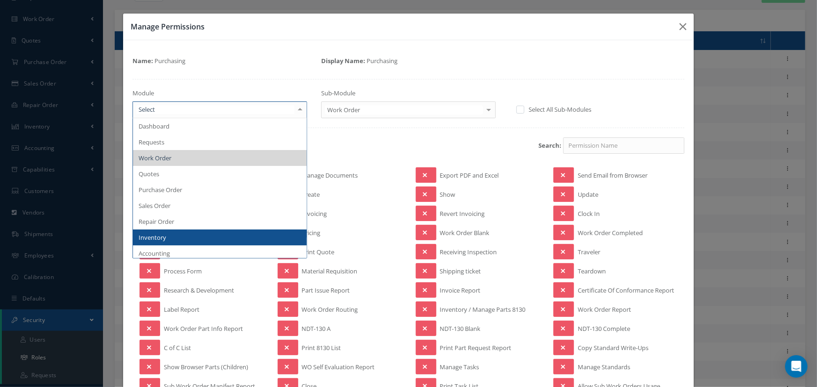
click at [161, 239] on span "Inventory" at bounding box center [153, 238] width 28 height 8
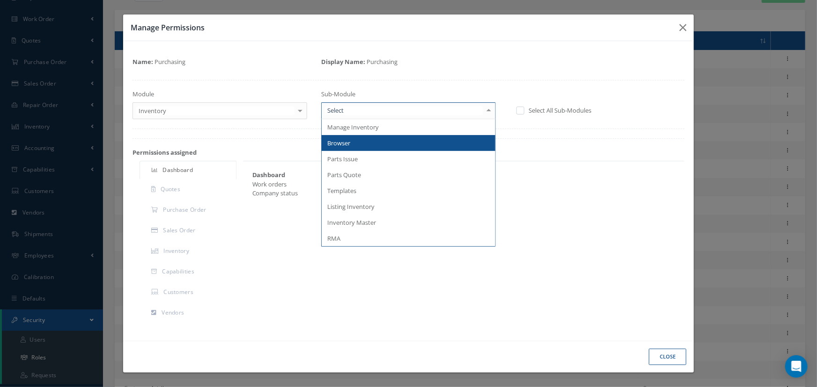
click at [349, 109] on div at bounding box center [408, 110] width 175 height 17
drag, startPoint x: 369, startPoint y: 142, endPoint x: 478, endPoint y: 142, distance: 109.0
click at [369, 142] on span "Browser" at bounding box center [408, 143] width 174 height 16
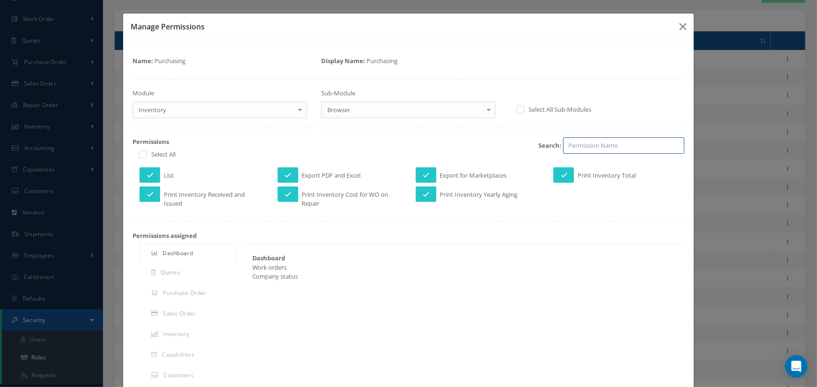
click at [584, 149] on input "search" at bounding box center [623, 146] width 121 height 17
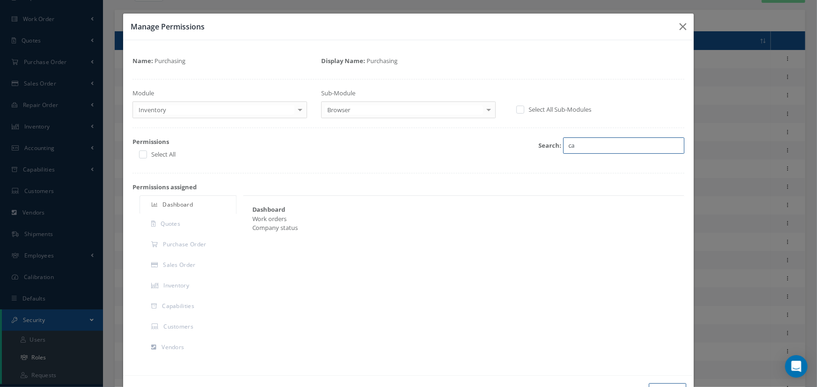
type input "c"
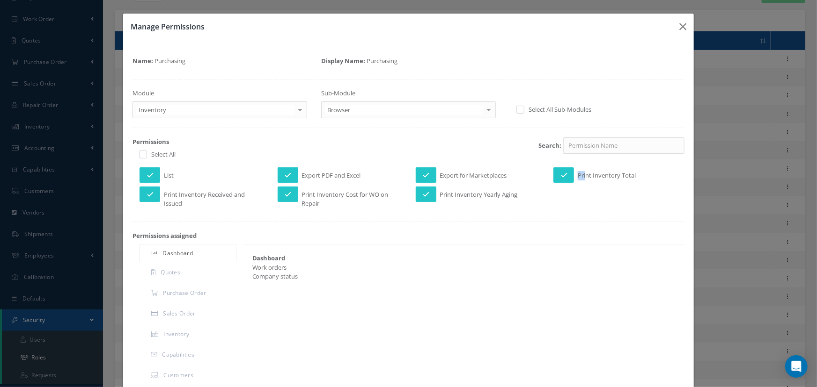
drag, startPoint x: 575, startPoint y: 177, endPoint x: 635, endPoint y: 173, distance: 60.1
click at [613, 177] on span "Print Inventory Total" at bounding box center [606, 177] width 58 height 12
